Goal: Task Accomplishment & Management: Complete application form

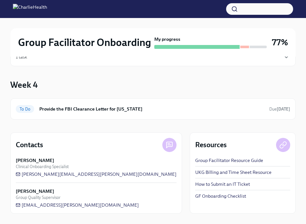
scroll to position [25, 0]
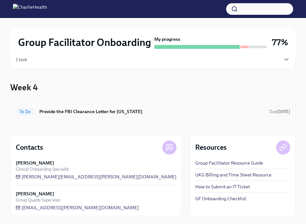
click at [103, 112] on h6 "Provide the FBI Clearance Letter for [US_STATE]" at bounding box center [151, 111] width 225 height 7
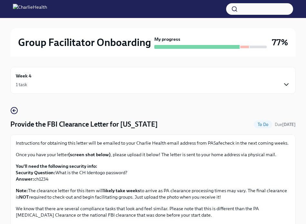
click at [283, 84] on icon "button" at bounding box center [286, 85] width 8 height 8
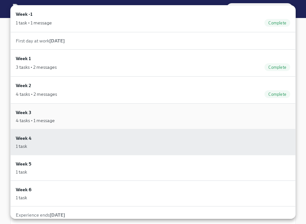
click at [147, 118] on div "4 tasks • 1 message" at bounding box center [153, 120] width 274 height 6
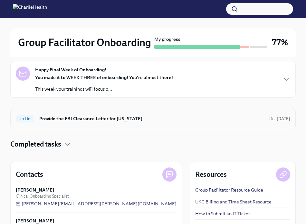
scroll to position [68, 0]
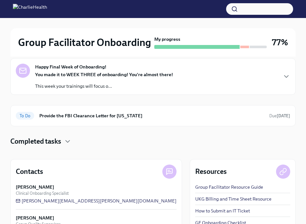
click at [131, 79] on div "You made it to WEEK THREE of onboarding! You're almost there! This week your tr…" at bounding box center [104, 80] width 138 height 18
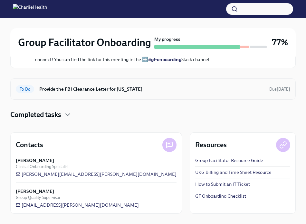
scroll to position [278, 0]
click at [189, 38] on p "Reach out to IT If you're having issues accessing any systems, ➡️ submit a tick…" at bounding box center [157, 31] width 244 height 13
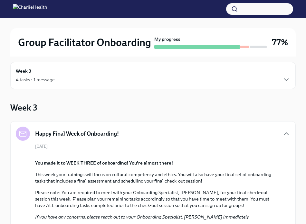
scroll to position [5, 0]
click at [286, 78] on icon "button" at bounding box center [286, 80] width 8 height 8
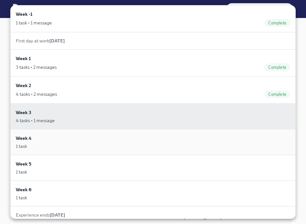
scroll to position [5, 0]
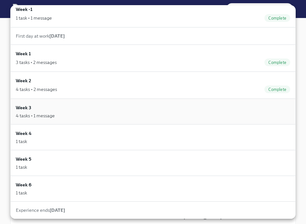
click at [92, 109] on div "Week 3 4 tasks • 1 message" at bounding box center [153, 111] width 274 height 15
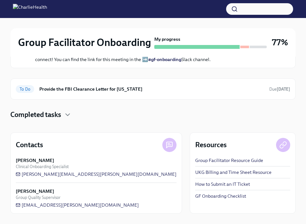
scroll to position [339, 0]
click at [195, 199] on link "GF Onboarding Checklist" at bounding box center [220, 196] width 51 height 6
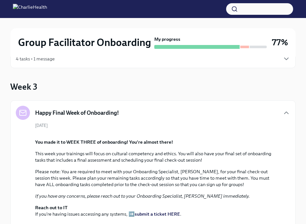
scroll to position [0, 0]
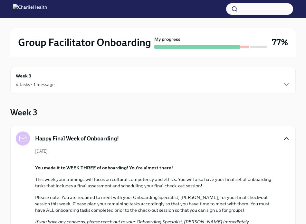
click at [286, 139] on icon "button" at bounding box center [286, 139] width 8 height 8
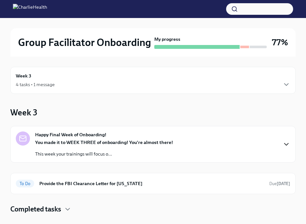
click at [129, 81] on div "4 tasks • 1 message" at bounding box center [153, 85] width 274 height 8
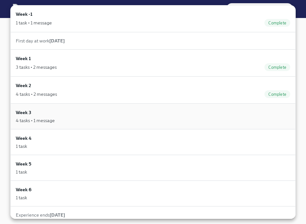
click at [255, 113] on div "Week 3 4 tasks • 1 message" at bounding box center [153, 116] width 274 height 15
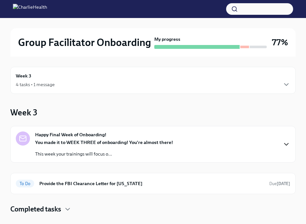
click at [27, 144] on div at bounding box center [23, 139] width 14 height 14
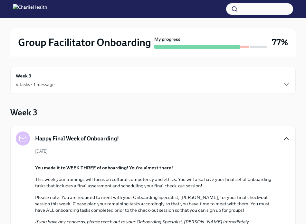
click at [288, 137] on icon "button" at bounding box center [286, 139] width 8 height 8
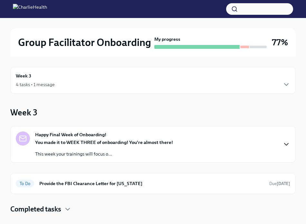
click at [288, 137] on div "Happy Final Week of Onboarding! You made it to WEEK THREE of onboarding! You're…" at bounding box center [153, 145] width 274 height 26
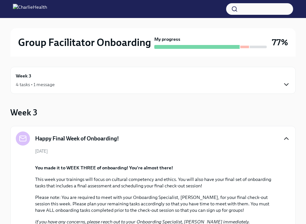
click at [284, 83] on icon "button" at bounding box center [286, 85] width 8 height 8
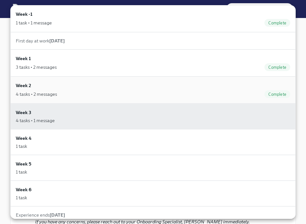
click at [104, 95] on div "4 tasks • 2 messages Complete" at bounding box center [153, 94] width 274 height 8
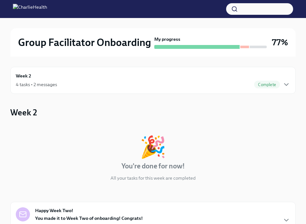
click at [133, 86] on div "4 tasks • 2 messages Complete" at bounding box center [153, 85] width 274 height 8
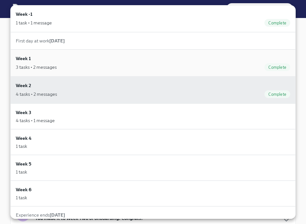
click at [112, 60] on div "Week 1 3 tasks • 2 messages Complete" at bounding box center [153, 63] width 274 height 16
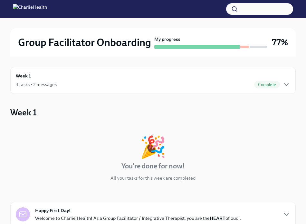
click at [137, 84] on div "3 tasks • 2 messages Complete" at bounding box center [153, 85] width 274 height 8
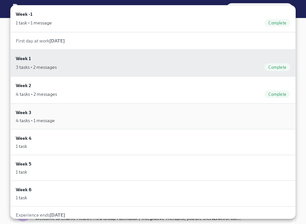
click at [107, 123] on div "4 tasks • 1 message" at bounding box center [153, 120] width 274 height 6
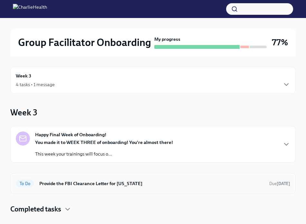
click at [82, 186] on h6 "Provide the FBI Clearance Letter for [US_STATE]" at bounding box center [151, 183] width 225 height 7
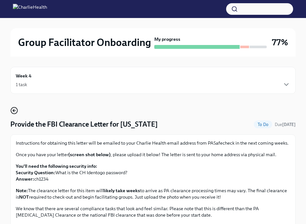
click at [14, 109] on icon "button" at bounding box center [13, 110] width 1 height 3
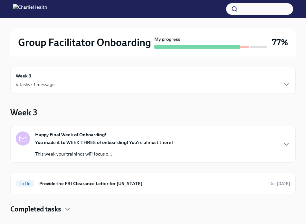
click at [40, 140] on strong "You made it to WEEK THREE of onboarding! You're almost there!" at bounding box center [104, 143] width 138 height 6
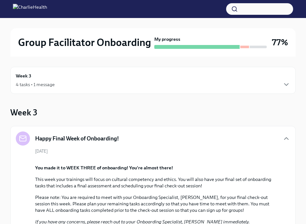
click at [117, 44] on h2 "Group Facilitator Onboarding" at bounding box center [84, 42] width 133 height 13
click at [30, 79] on h6 "Week 3" at bounding box center [23, 75] width 15 height 7
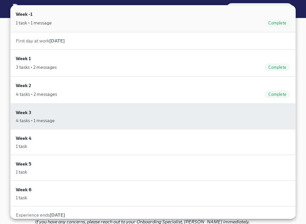
click at [93, 19] on div "Week -1 1 task • 1 message Complete" at bounding box center [153, 19] width 274 height 16
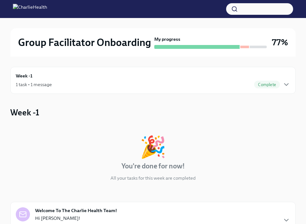
click at [21, 12] on img at bounding box center [30, 9] width 34 height 10
click at [15, 9] on img at bounding box center [30, 9] width 34 height 10
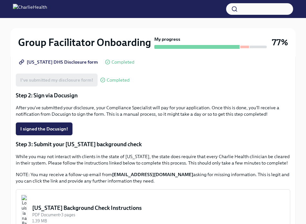
scroll to position [158, 0]
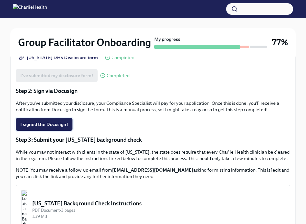
click at [43, 125] on span "I signed the Docusign!" at bounding box center [44, 124] width 48 height 6
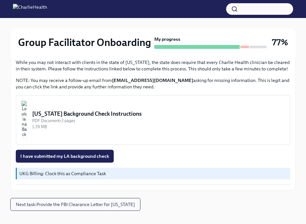
scroll to position [246, 0]
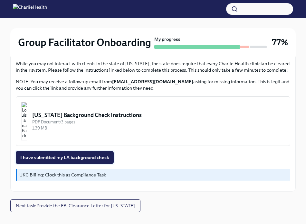
click at [65, 159] on span "I have submitted my LA background check" at bounding box center [64, 157] width 89 height 6
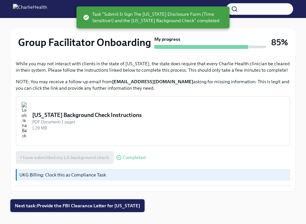
click at [50, 206] on span "Next task : Provide the FBI Clearance Letter for [US_STATE]" at bounding box center [77, 206] width 125 height 6
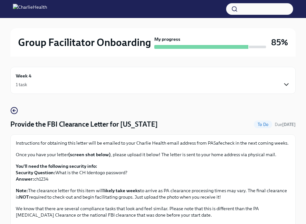
click at [284, 82] on icon "button" at bounding box center [286, 85] width 8 height 8
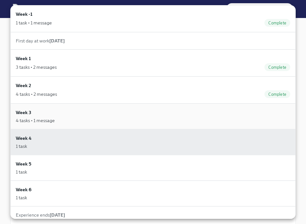
click at [122, 112] on div "Week 3 4 tasks • 1 message" at bounding box center [153, 116] width 274 height 15
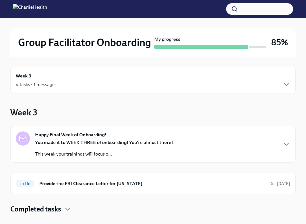
click at [55, 142] on strong "You made it to WEEK THREE of onboarding! You're almost there!" at bounding box center [104, 143] width 138 height 6
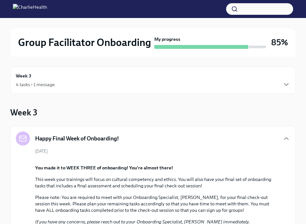
click at [57, 82] on div "4 tasks • 1 message" at bounding box center [153, 85] width 274 height 8
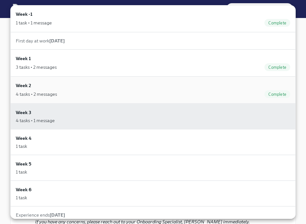
click at [92, 85] on div "Week 2 4 tasks • 2 messages Complete" at bounding box center [153, 90] width 274 height 16
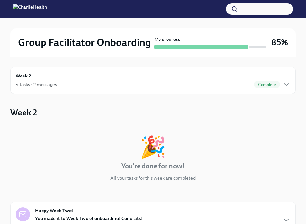
click at [277, 43] on h3 "85%" at bounding box center [279, 43] width 17 height 12
click at [284, 79] on div "Week 2 4 tasks • 2 messages Complete" at bounding box center [153, 80] width 274 height 16
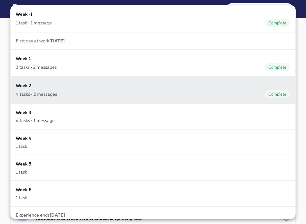
click at [139, 42] on div "First day at work [DATE]" at bounding box center [153, 41] width 274 height 6
click at [107, 127] on div "Week 3 4 tasks • 1 message" at bounding box center [152, 117] width 285 height 26
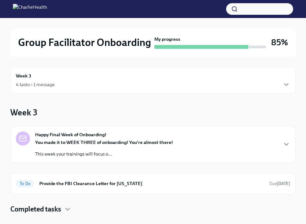
click at [44, 83] on div "4 tasks • 1 message" at bounding box center [35, 84] width 39 height 6
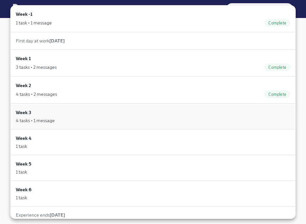
click at [178, 115] on div "Week 3 4 tasks • 1 message" at bounding box center [153, 116] width 274 height 15
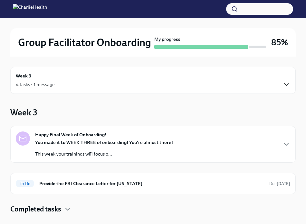
click at [285, 84] on icon "button" at bounding box center [286, 85] width 8 height 8
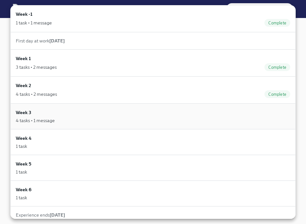
click at [189, 115] on div "Week 3 4 tasks • 1 message" at bounding box center [153, 116] width 274 height 15
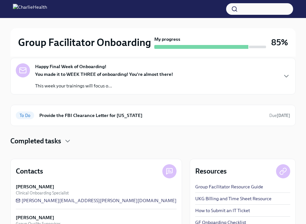
scroll to position [71, 0]
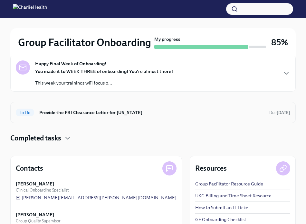
click at [158, 119] on div "To Do Provide the FBI Clearance Letter for [US_STATE] Due [DATE]" at bounding box center [152, 112] width 285 height 21
click at [151, 110] on h6 "Provide the FBI Clearance Letter for [US_STATE]" at bounding box center [151, 112] width 225 height 7
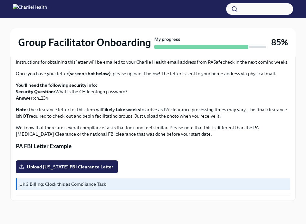
scroll to position [142, 0]
